Goal: Task Accomplishment & Management: Complete application form

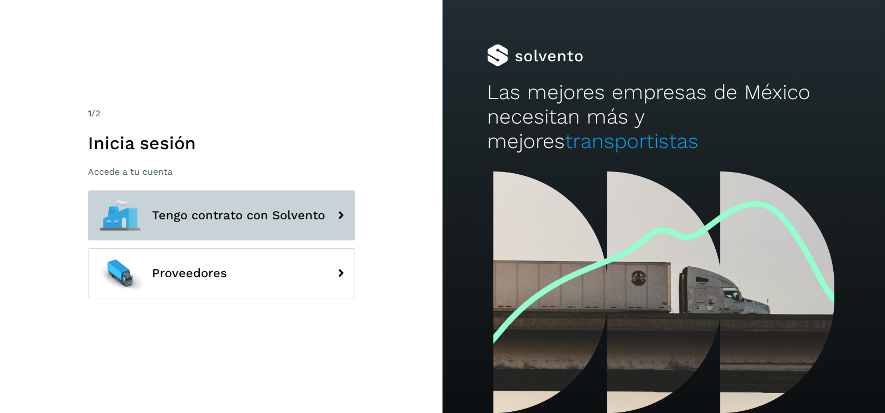
click at [230, 209] on span "Tengo contrato con Solvento" at bounding box center [238, 215] width 173 height 13
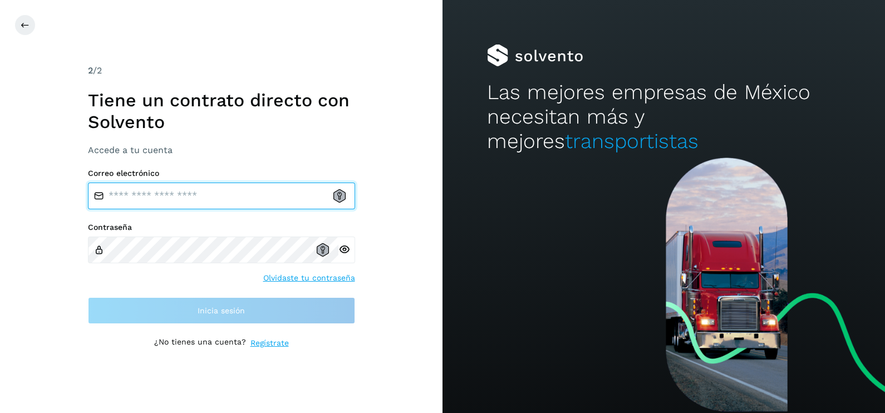
type input "**********"
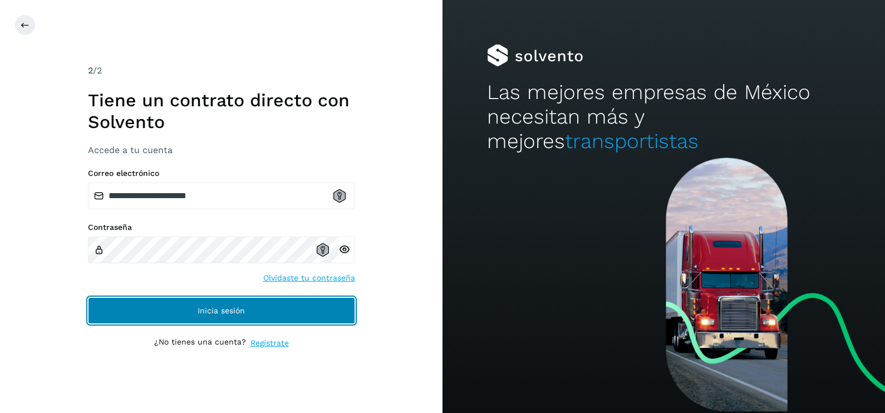
click at [270, 308] on button "Inicia sesión" at bounding box center [221, 310] width 267 height 27
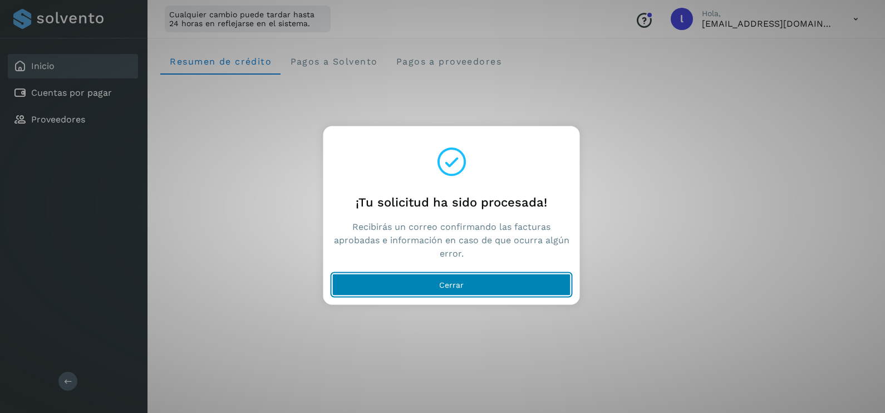
click at [441, 289] on span "Cerrar" at bounding box center [451, 285] width 24 height 8
